Goal: Information Seeking & Learning: Stay updated

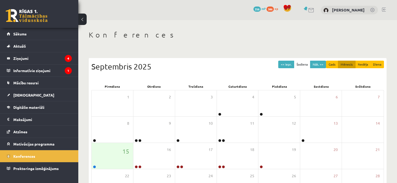
scroll to position [26, 0]
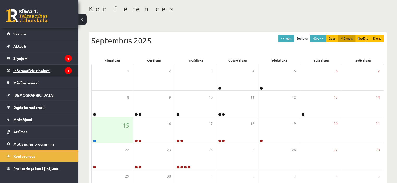
click at [40, 73] on legend "Informatīvie ziņojumi 1" at bounding box center [42, 71] width 58 height 12
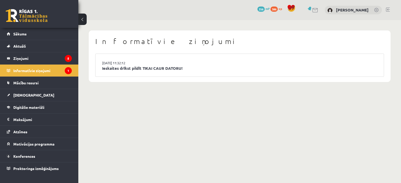
click at [238, 11] on div "0 Dāvanas 356 mP 386 xp Ruslans Ignatovs" at bounding box center [239, 10] width 323 height 20
click at [221, 26] on div "Informatīvie ziņojumi 15.09.2025 11:32:12 Ieskaites drīkst pildīt TIKAI CAUR DA…" at bounding box center [239, 56] width 323 height 73
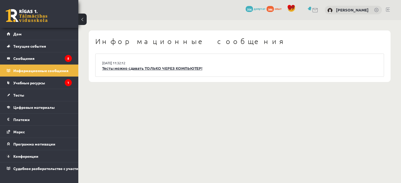
click at [120, 69] on font "Тесты можно сдавать ТОЛЬКО ЧЕРЕЗ КОМПЬЮТЕР!" at bounding box center [152, 68] width 100 height 5
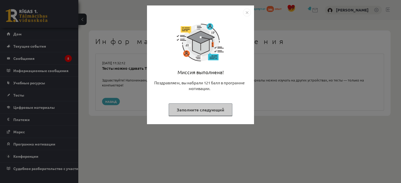
click at [118, 69] on div "Миссия выполнена! Поздравляем, вы набрали 121 балл в программе мотивации. Запол…" at bounding box center [200, 91] width 401 height 183
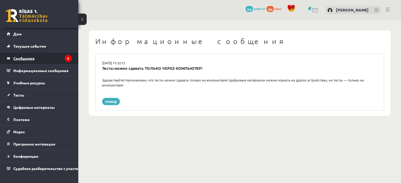
click at [42, 56] on legend "Сообщения 5" at bounding box center [42, 58] width 58 height 12
